Goal: Information Seeking & Learning: Learn about a topic

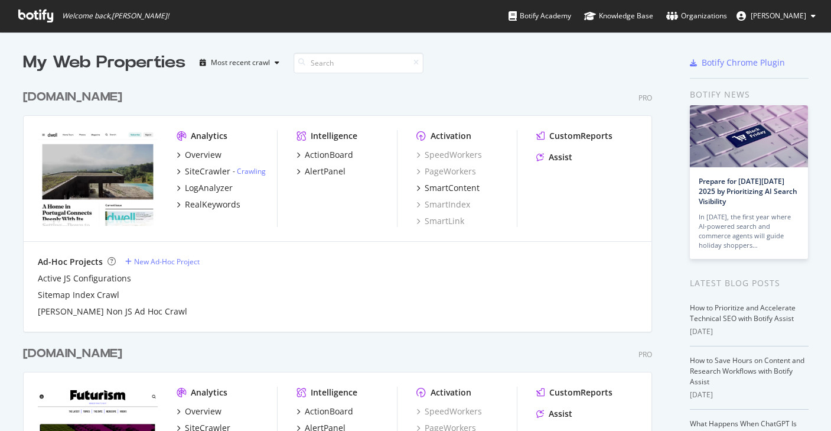
scroll to position [431, 831]
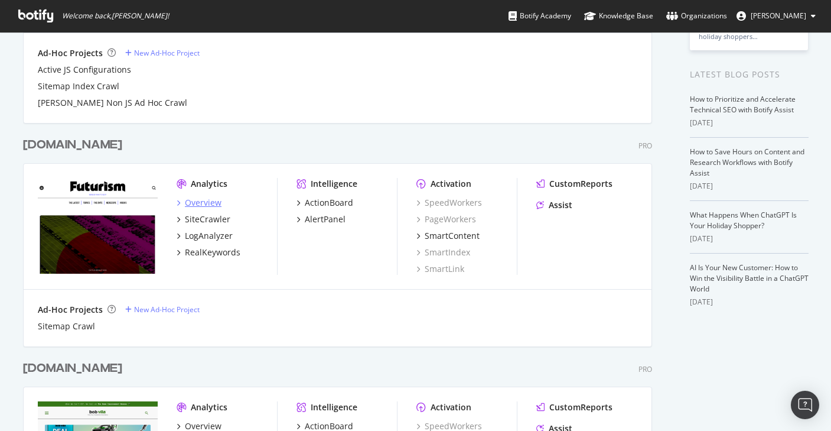
click at [198, 201] on div "Overview" at bounding box center [203, 203] width 37 height 12
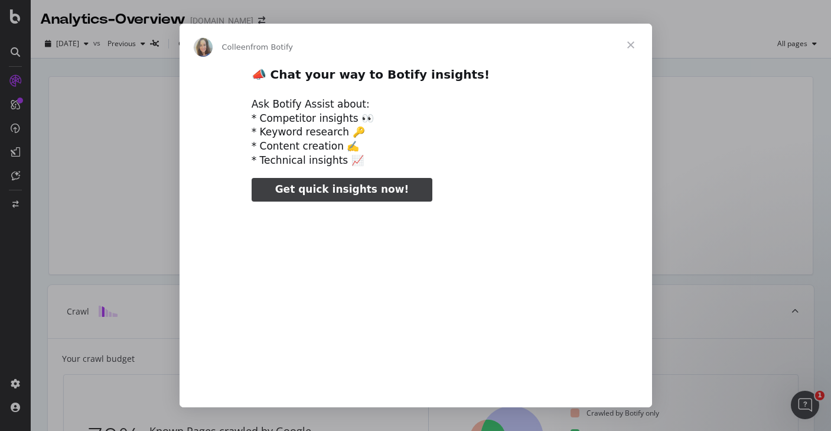
type input "52360"
click at [633, 41] on span "Close" at bounding box center [631, 45] width 43 height 43
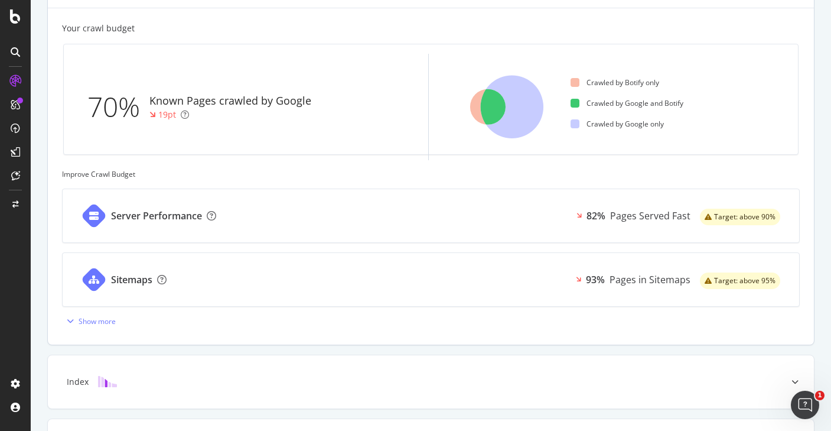
scroll to position [339, 0]
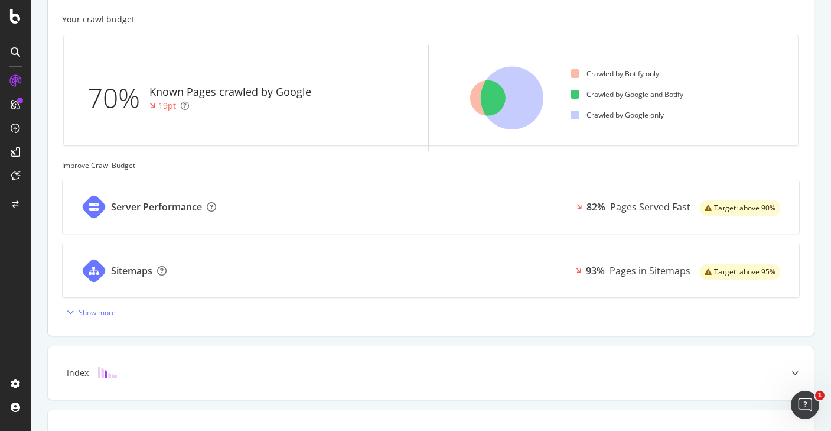
click at [370, 206] on div "Server Performance 82% Pages Served Fast Target: above 90%" at bounding box center [431, 206] width 737 height 53
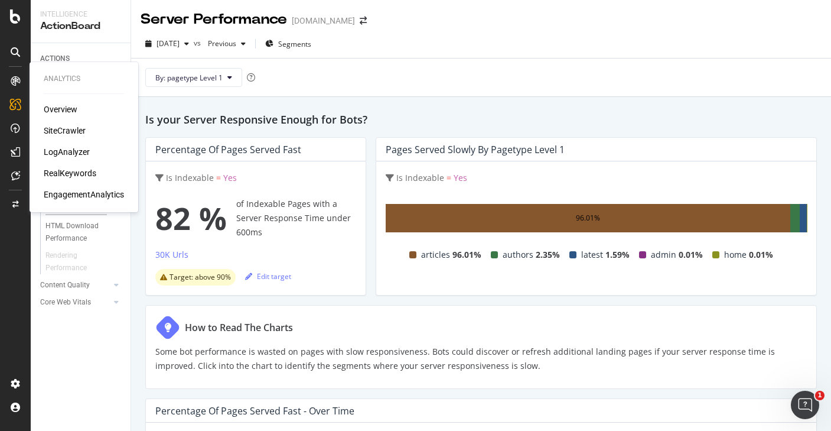
click at [63, 149] on div "LogAnalyzer" at bounding box center [67, 152] width 46 height 12
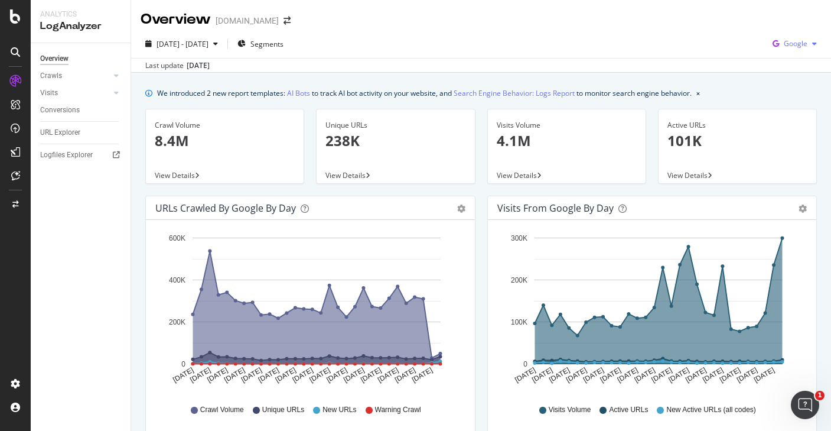
click at [797, 43] on span "Google" at bounding box center [796, 43] width 24 height 10
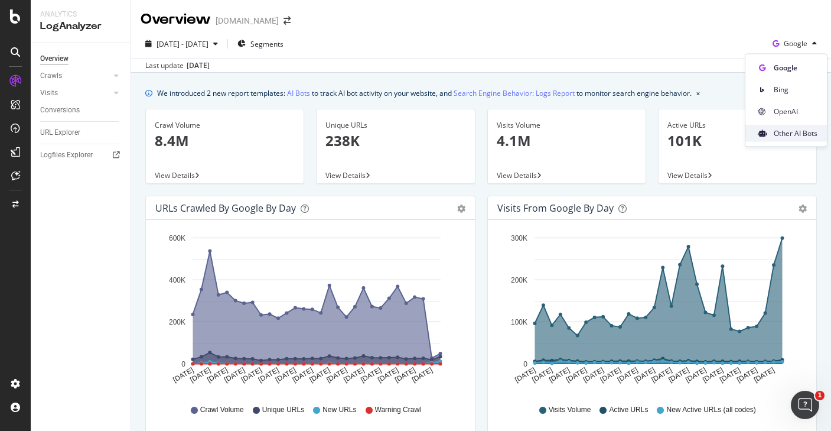
click at [780, 133] on span "Other AI Bots" at bounding box center [796, 133] width 44 height 11
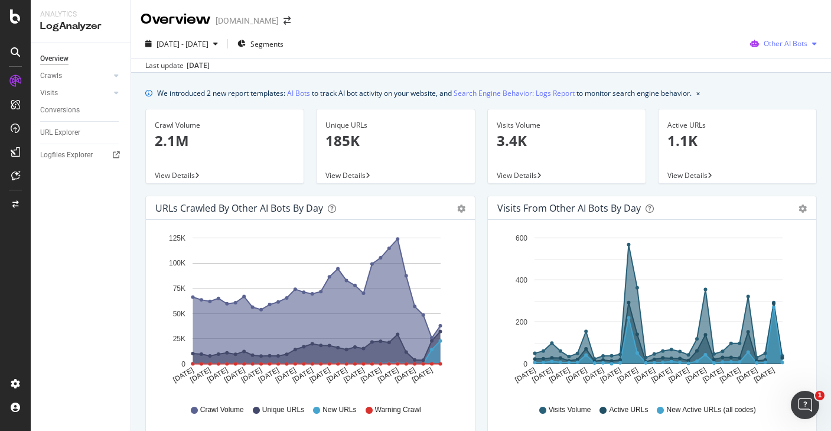
click at [796, 38] on span "Other AI Bots" at bounding box center [786, 43] width 44 height 10
click at [774, 112] on span "OpenAI" at bounding box center [793, 111] width 46 height 11
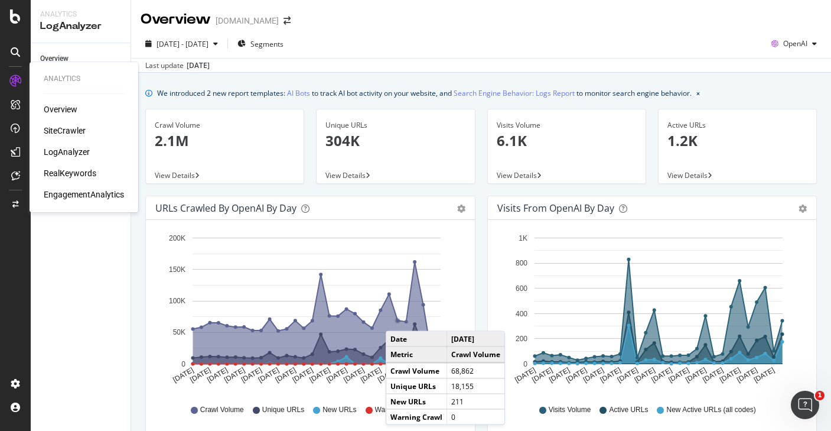
click at [63, 112] on div "Overview" at bounding box center [61, 109] width 34 height 12
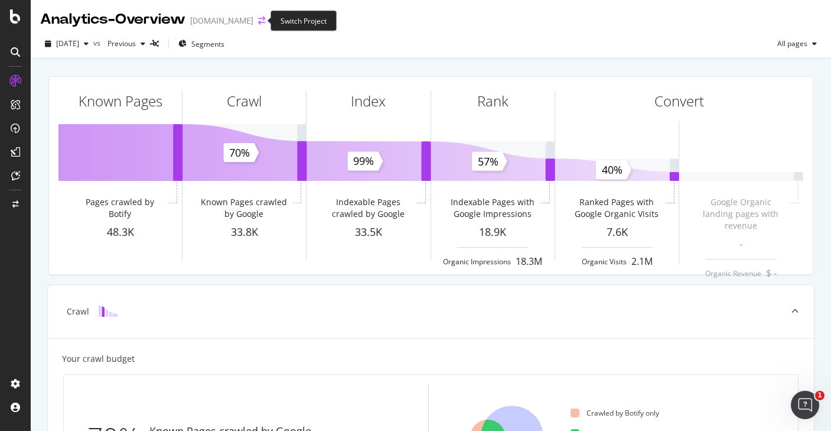
click at [258, 21] on icon "arrow-right-arrow-left" at bounding box center [261, 21] width 7 height 8
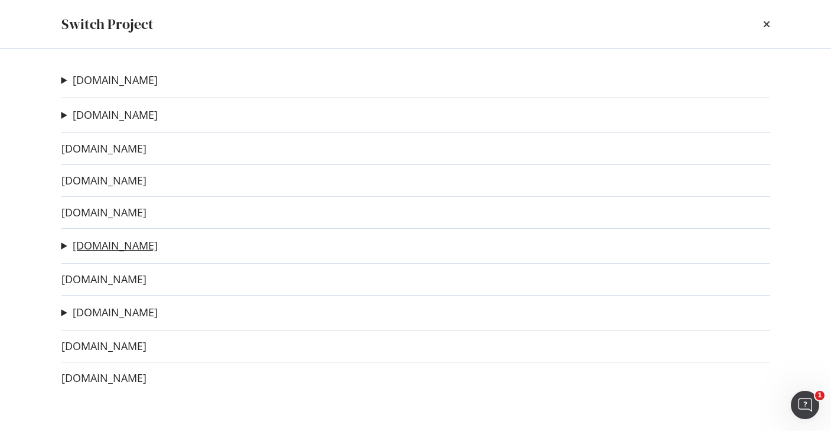
click at [90, 241] on link "[DOMAIN_NAME]" at bounding box center [115, 245] width 85 height 12
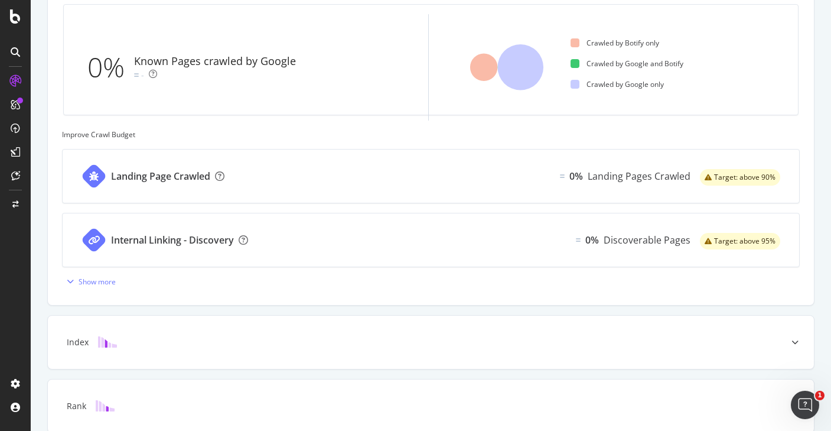
scroll to position [487, 0]
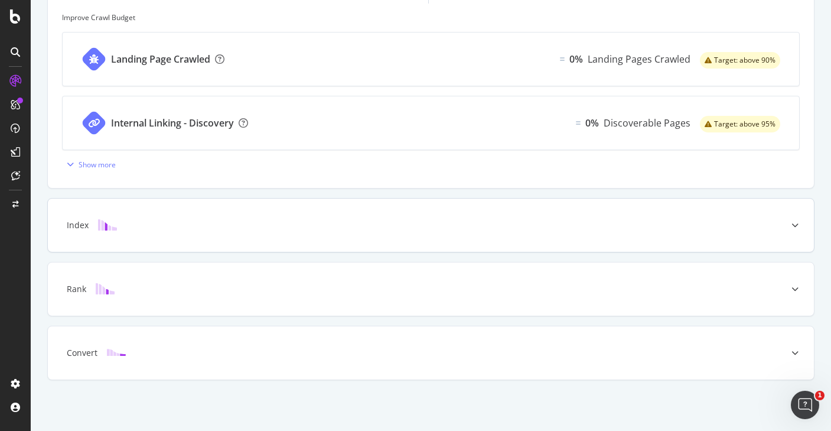
click at [175, 226] on div "Index" at bounding box center [412, 225] width 719 height 12
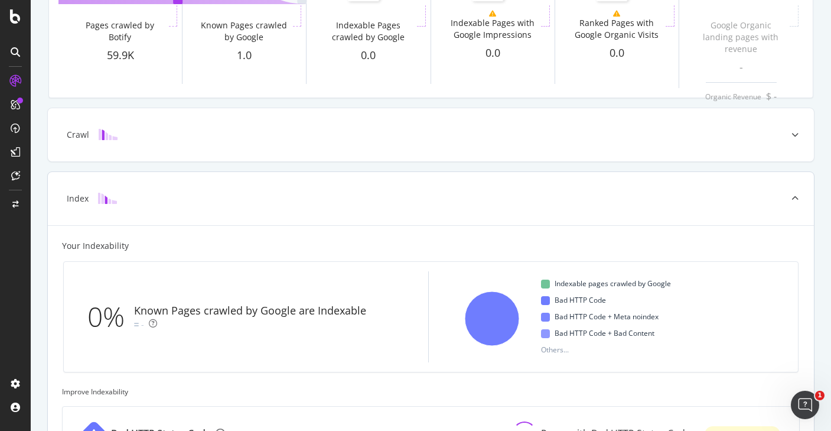
scroll to position [0, 0]
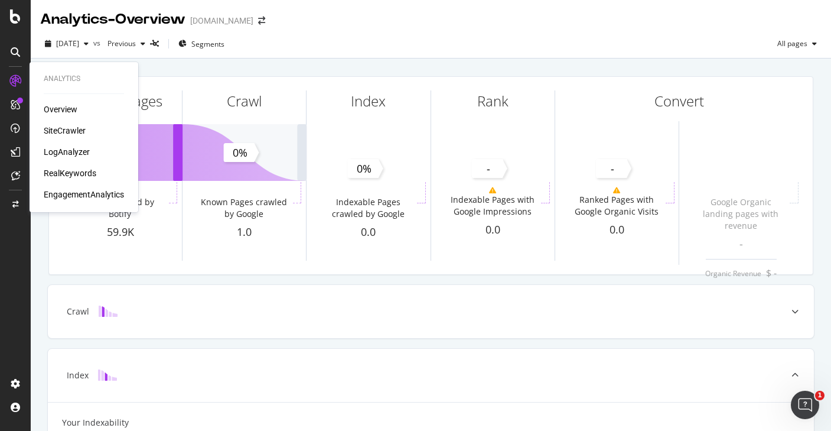
click at [73, 157] on div "LogAnalyzer" at bounding box center [67, 152] width 46 height 12
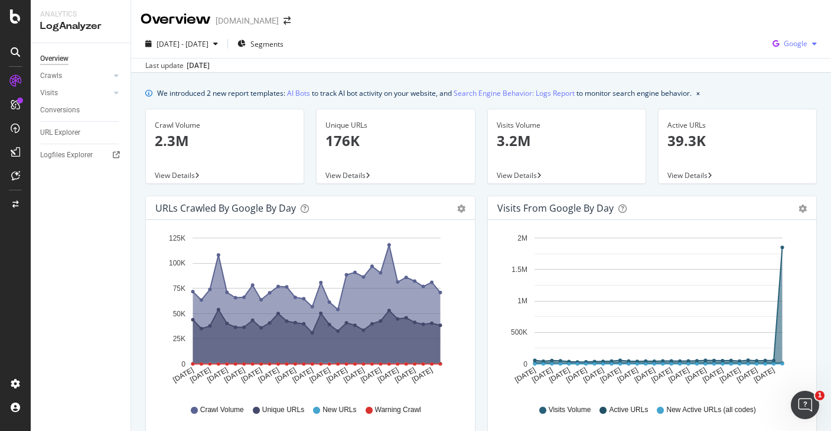
click at [805, 48] on span "Google" at bounding box center [796, 43] width 24 height 10
click at [796, 110] on span "OpenAI" at bounding box center [796, 111] width 44 height 11
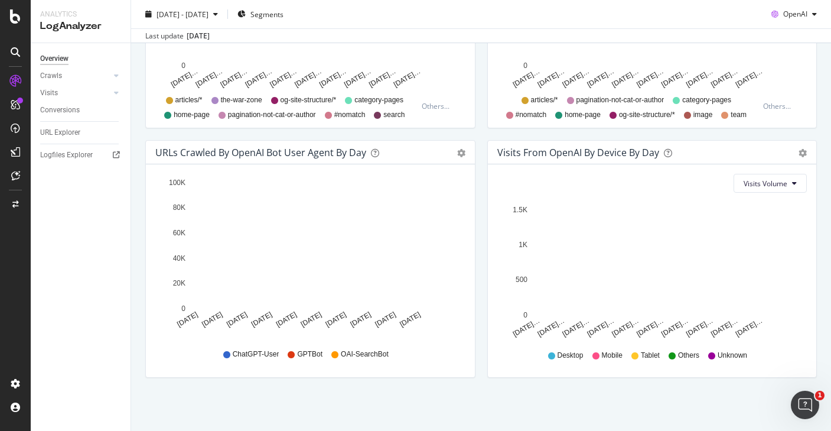
scroll to position [282, 0]
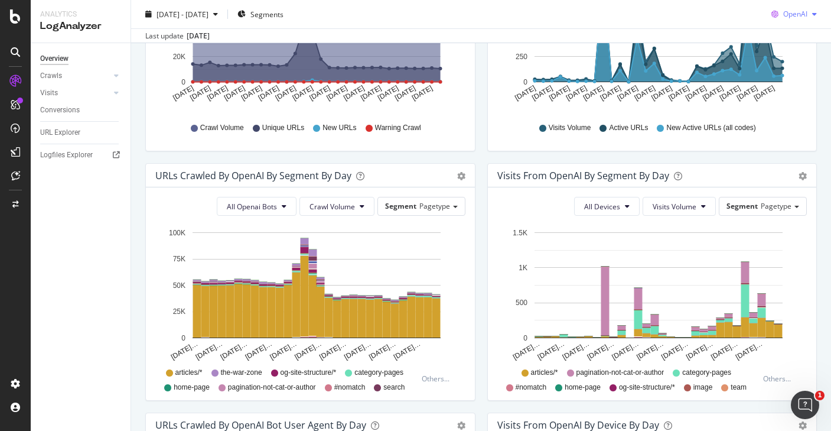
click at [809, 15] on div "button" at bounding box center [814, 14] width 14 height 7
click at [781, 101] on span "Other AI Bots" at bounding box center [796, 103] width 44 height 11
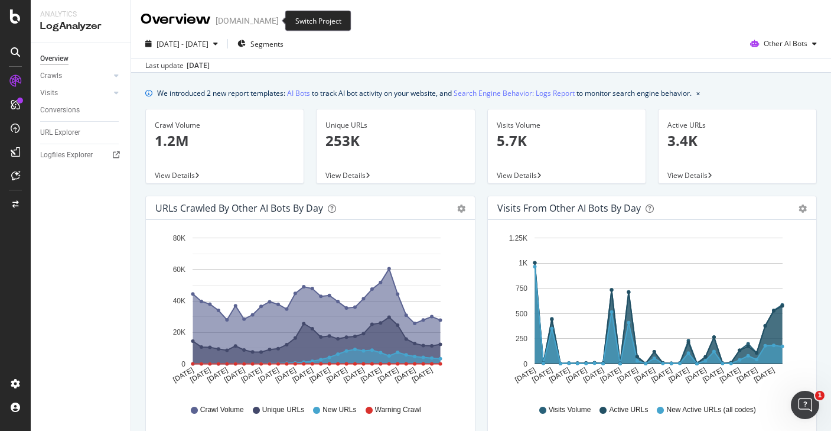
click at [279, 20] on span at bounding box center [287, 21] width 17 height 8
click at [284, 20] on icon "arrow-right-arrow-left" at bounding box center [287, 21] width 7 height 8
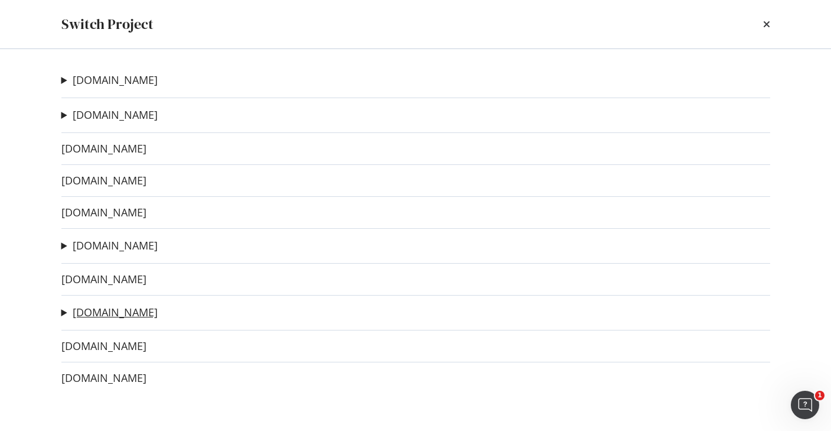
click at [94, 314] on link "[DOMAIN_NAME]" at bounding box center [115, 312] width 85 height 12
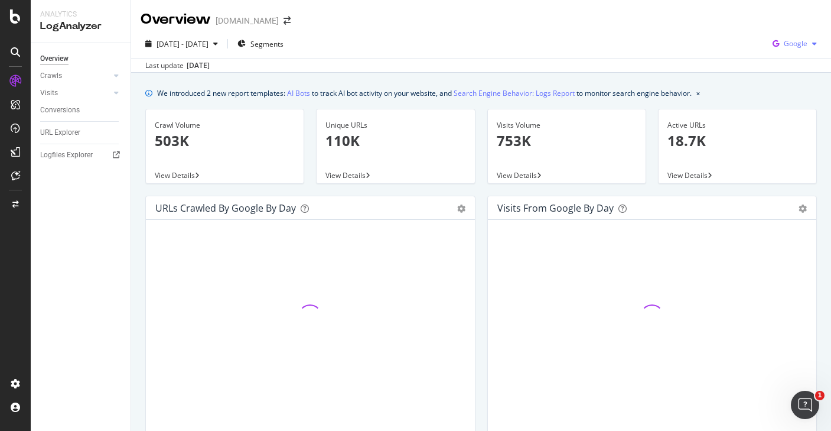
click at [800, 40] on span "Google" at bounding box center [796, 43] width 24 height 10
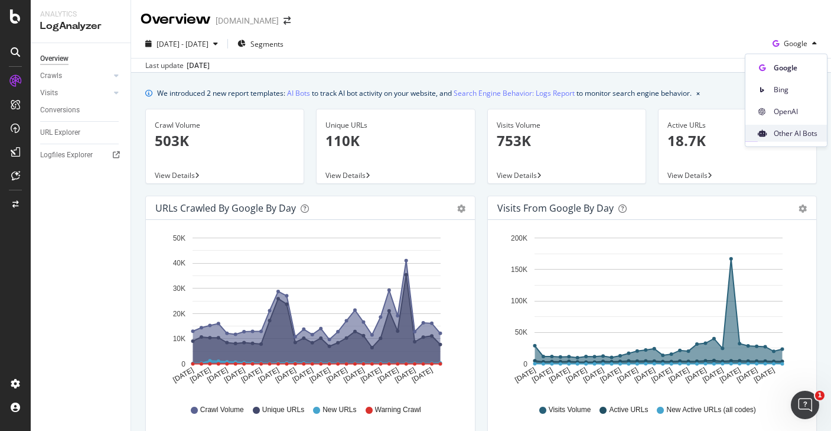
click at [779, 126] on div "Other AI Bots" at bounding box center [786, 133] width 82 height 17
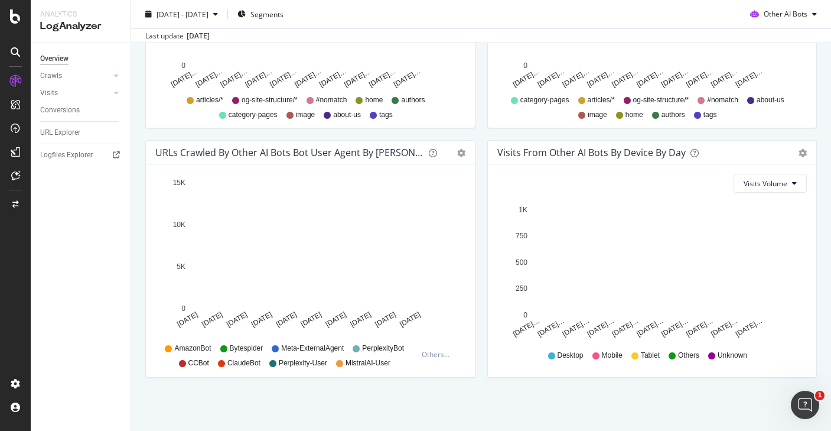
scroll to position [393, 0]
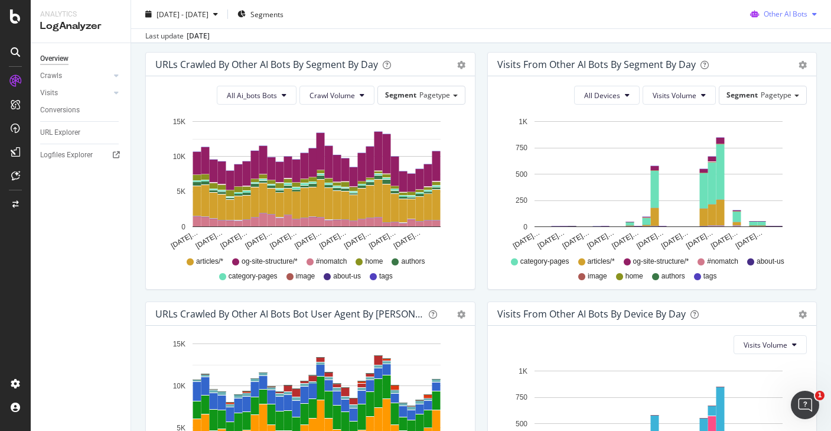
click at [801, 17] on span "Other AI Bots" at bounding box center [786, 14] width 44 height 10
click at [784, 86] on span "OpenAI" at bounding box center [793, 81] width 46 height 11
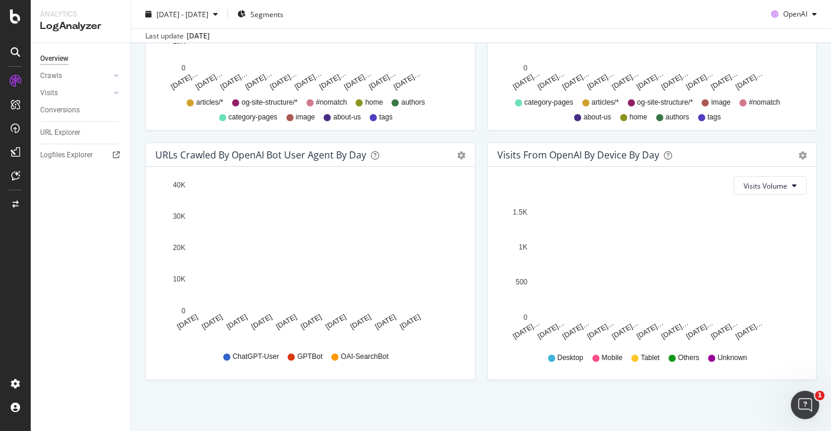
scroll to position [554, 0]
